Goal: Information Seeking & Learning: Learn about a topic

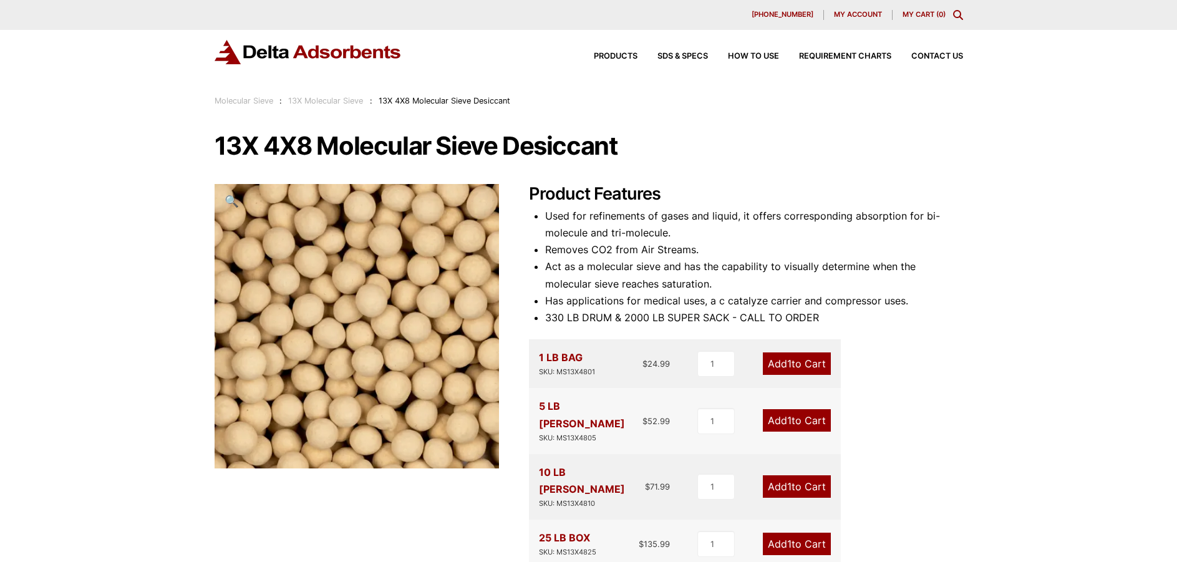
click at [341, 51] on img at bounding box center [308, 52] width 187 height 24
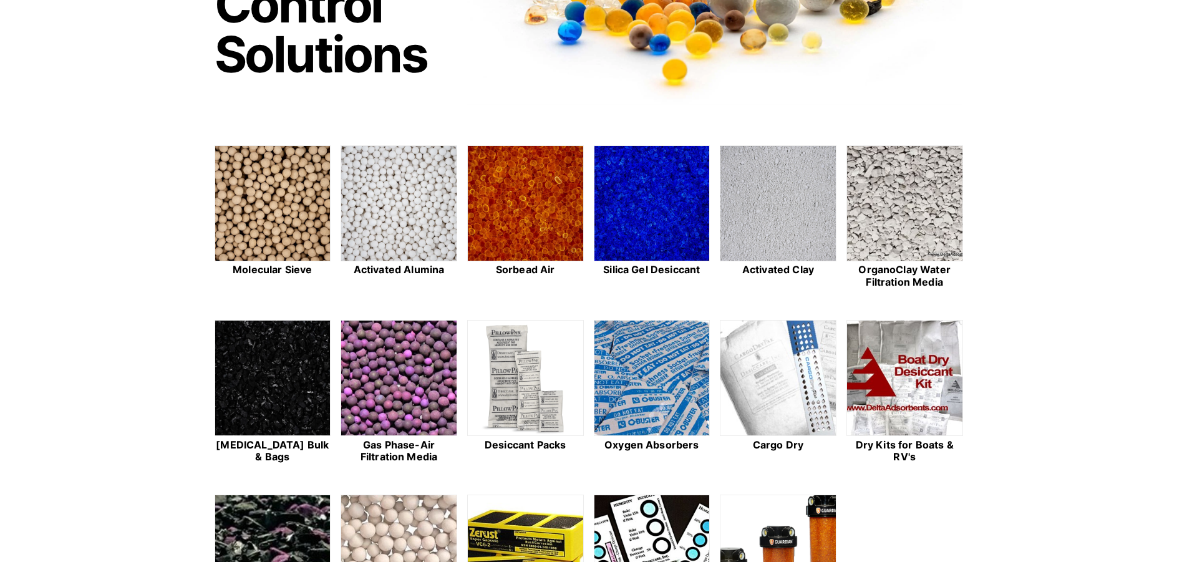
scroll to position [250, 0]
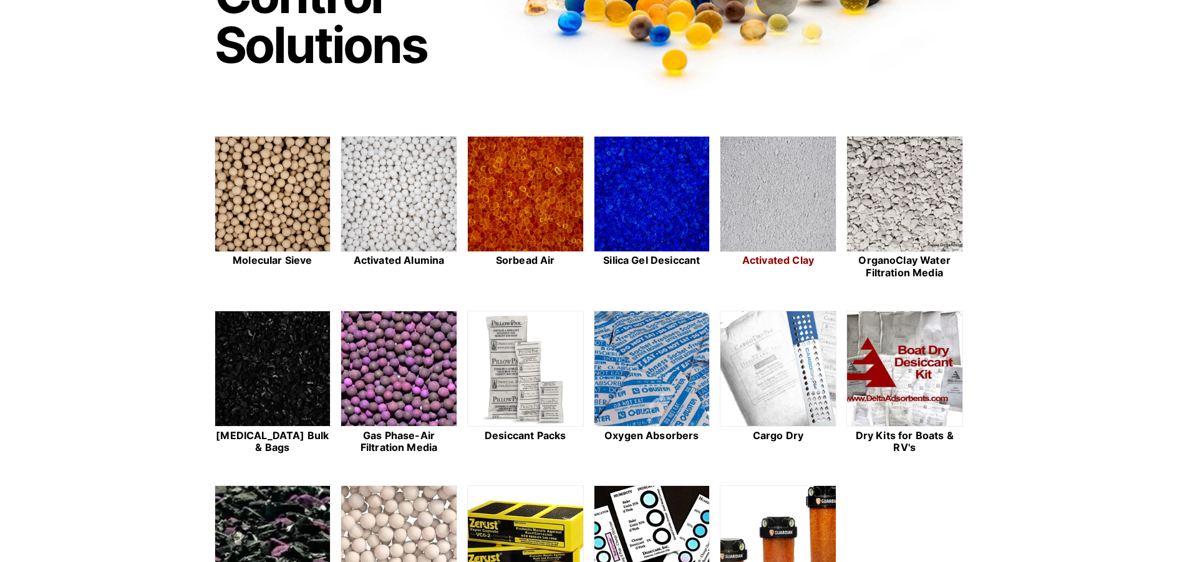
click at [792, 178] on img at bounding box center [778, 195] width 115 height 116
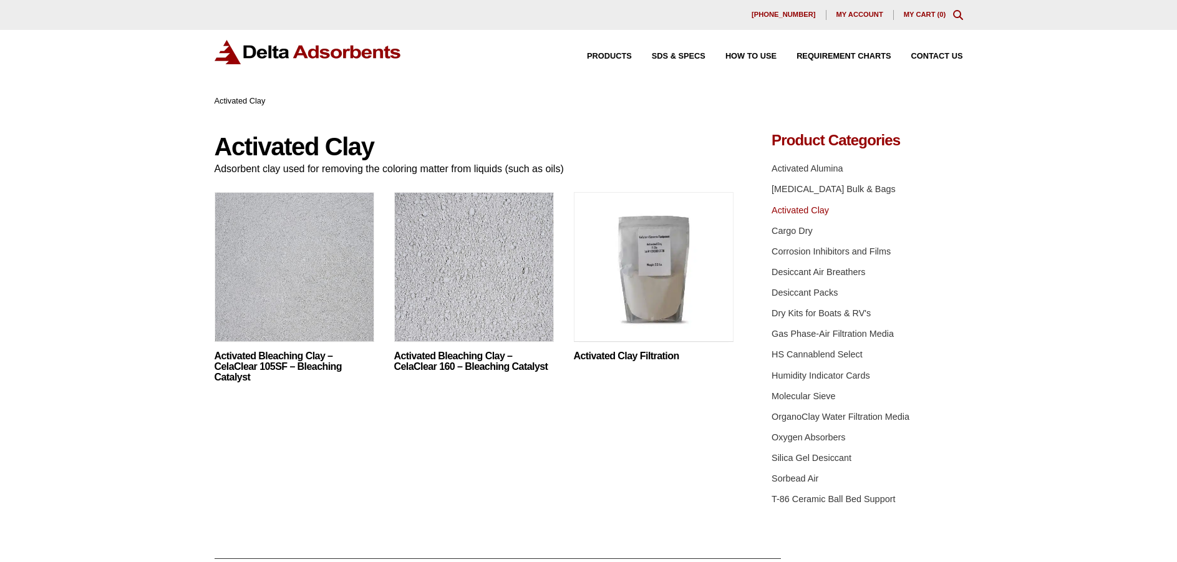
click at [669, 273] on img at bounding box center [654, 270] width 160 height 156
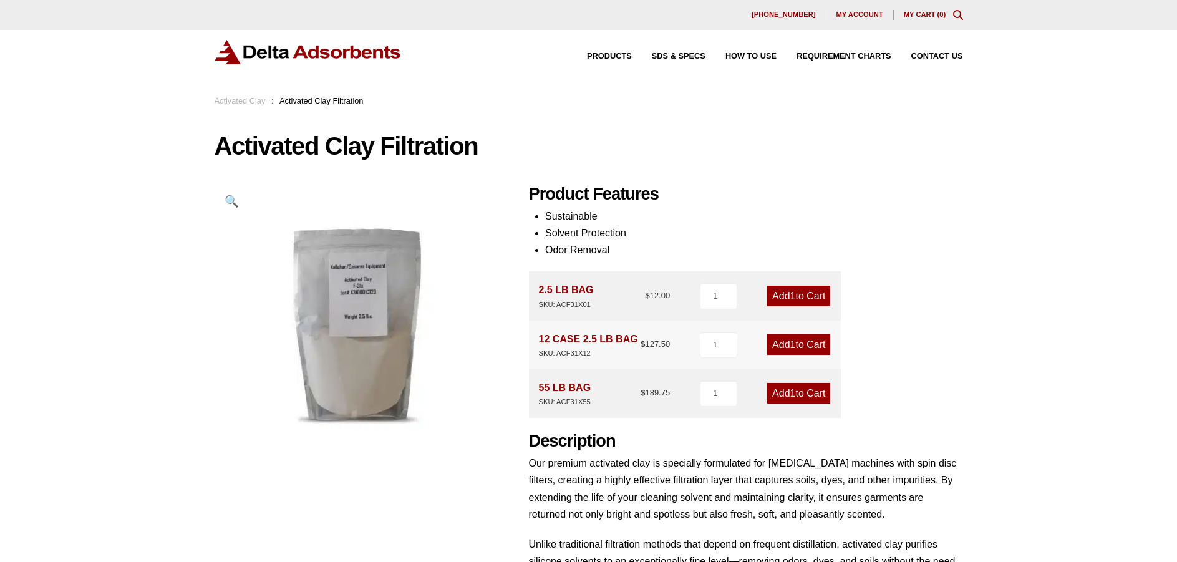
click at [280, 53] on img at bounding box center [308, 52] width 187 height 24
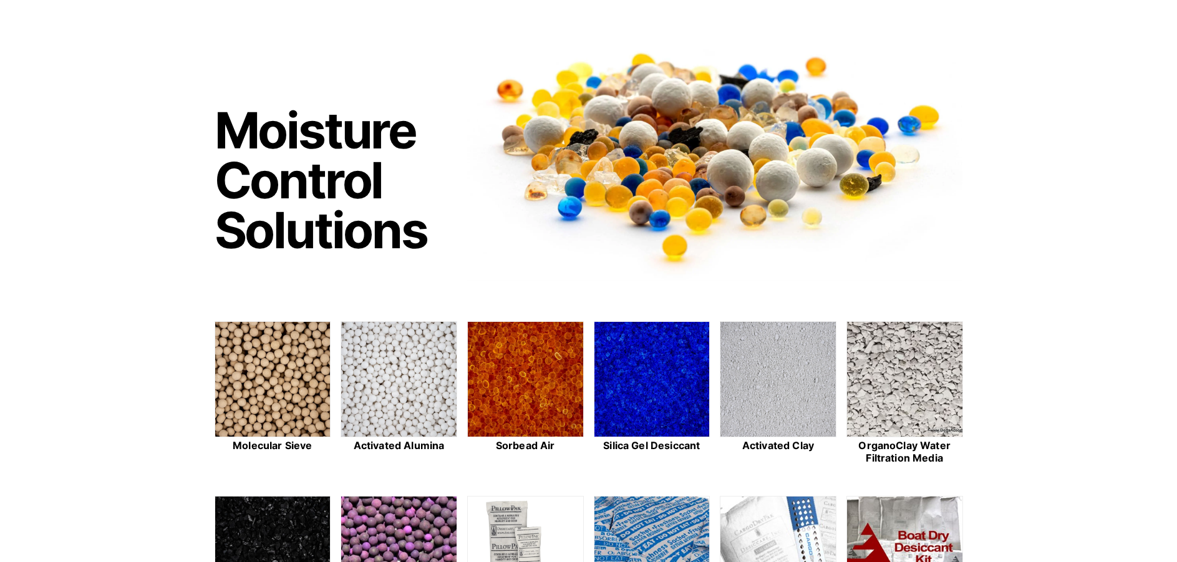
scroll to position [125, 0]
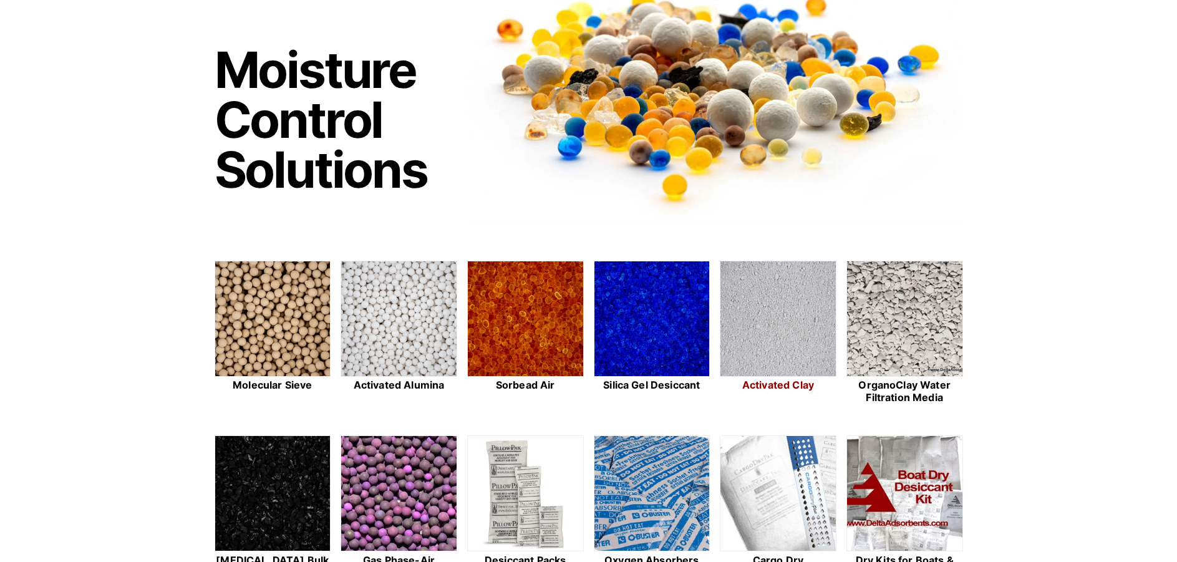
click at [744, 326] on img at bounding box center [778, 319] width 115 height 116
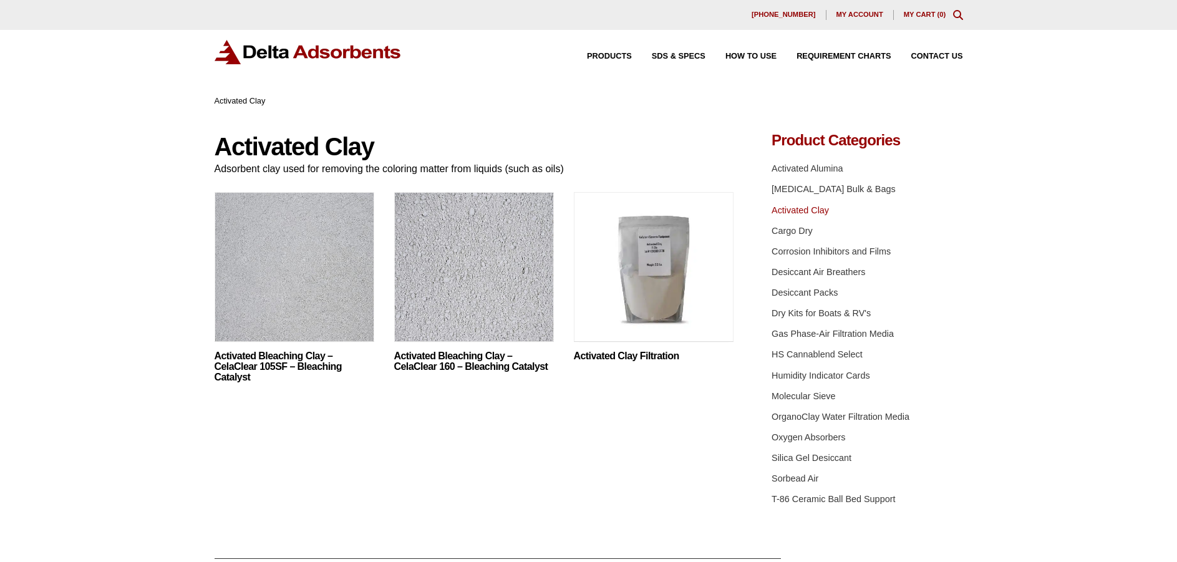
click at [640, 280] on img at bounding box center [654, 270] width 160 height 156
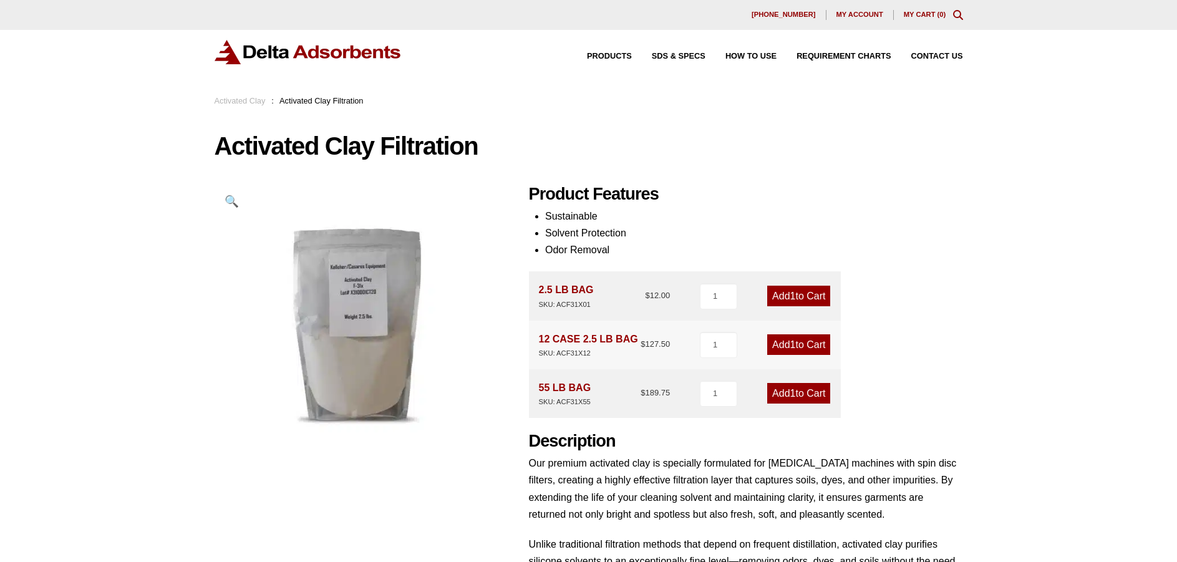
click at [324, 60] on img at bounding box center [308, 52] width 187 height 24
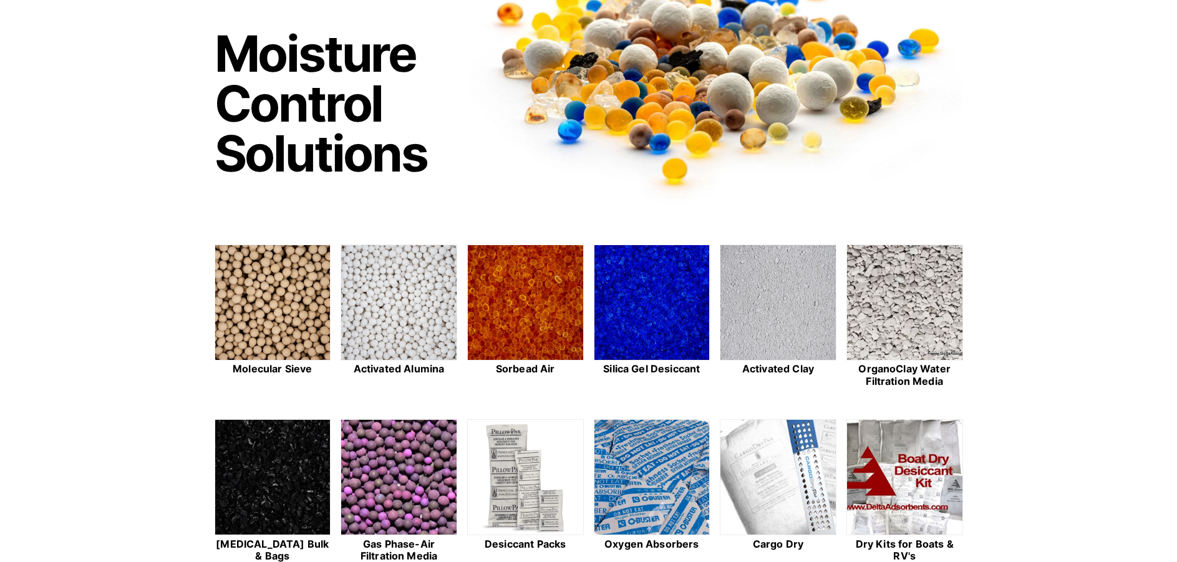
scroll to position [250, 0]
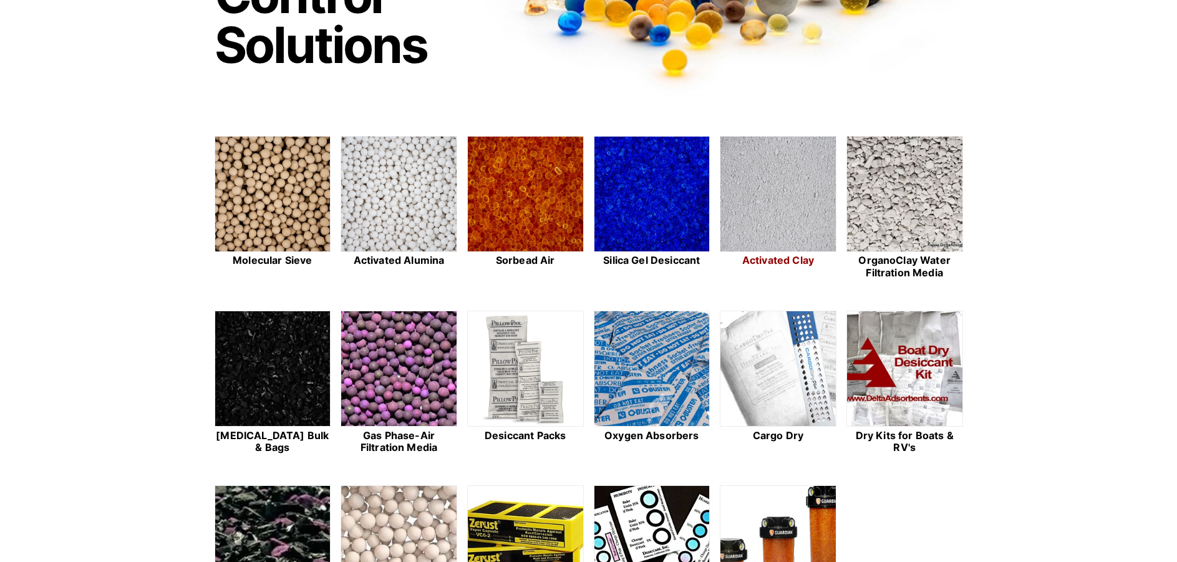
click at [786, 202] on img at bounding box center [778, 195] width 115 height 116
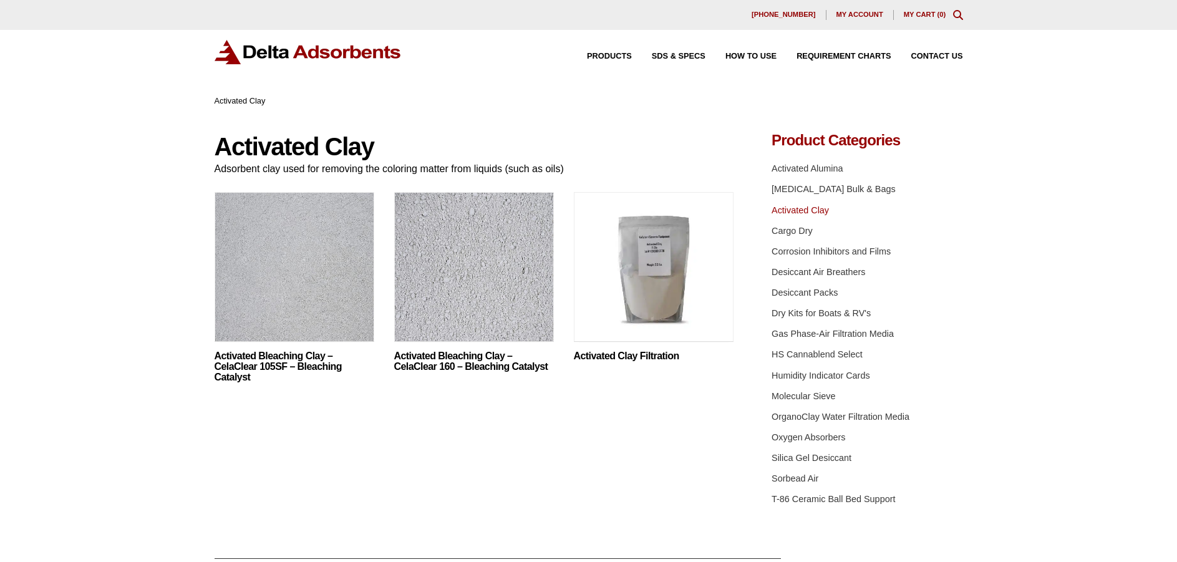
click at [666, 264] on img at bounding box center [654, 270] width 160 height 156
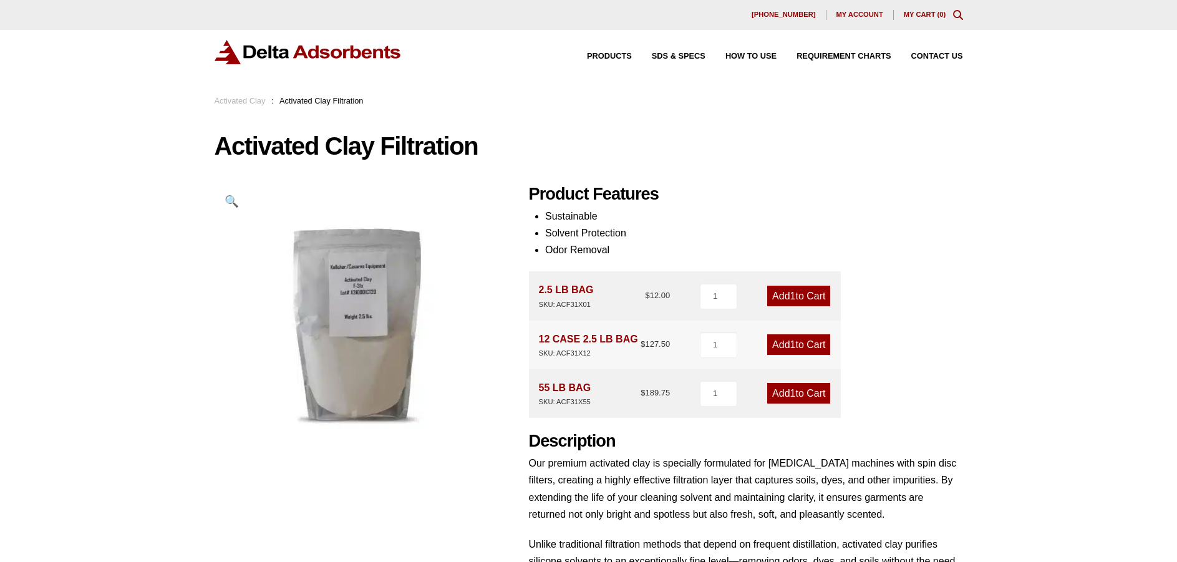
click at [311, 52] on img at bounding box center [308, 52] width 187 height 24
